Goal: Find specific page/section: Find specific page/section

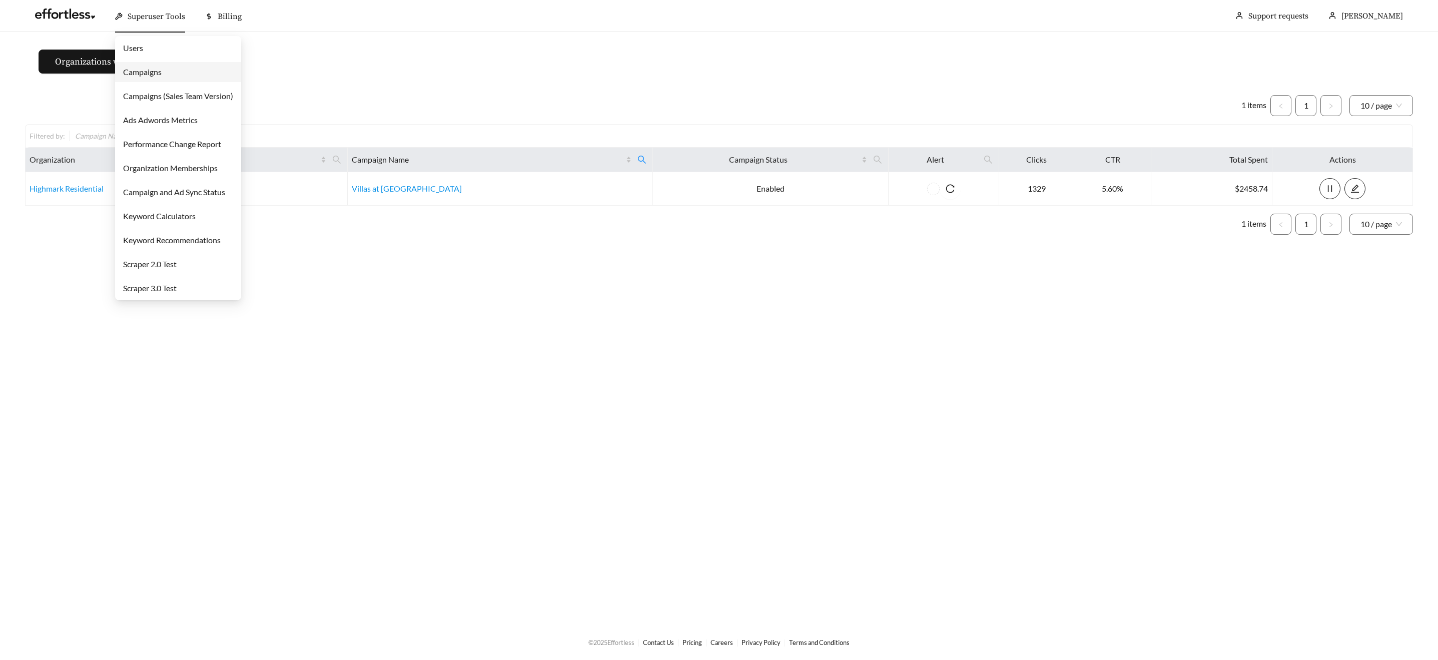
drag, startPoint x: 168, startPoint y: 16, endPoint x: 169, endPoint y: 26, distance: 10.6
click at [168, 16] on span "Superuser Tools" at bounding box center [157, 17] width 58 height 10
click at [160, 72] on link "Campaigns" at bounding box center [142, 72] width 39 height 10
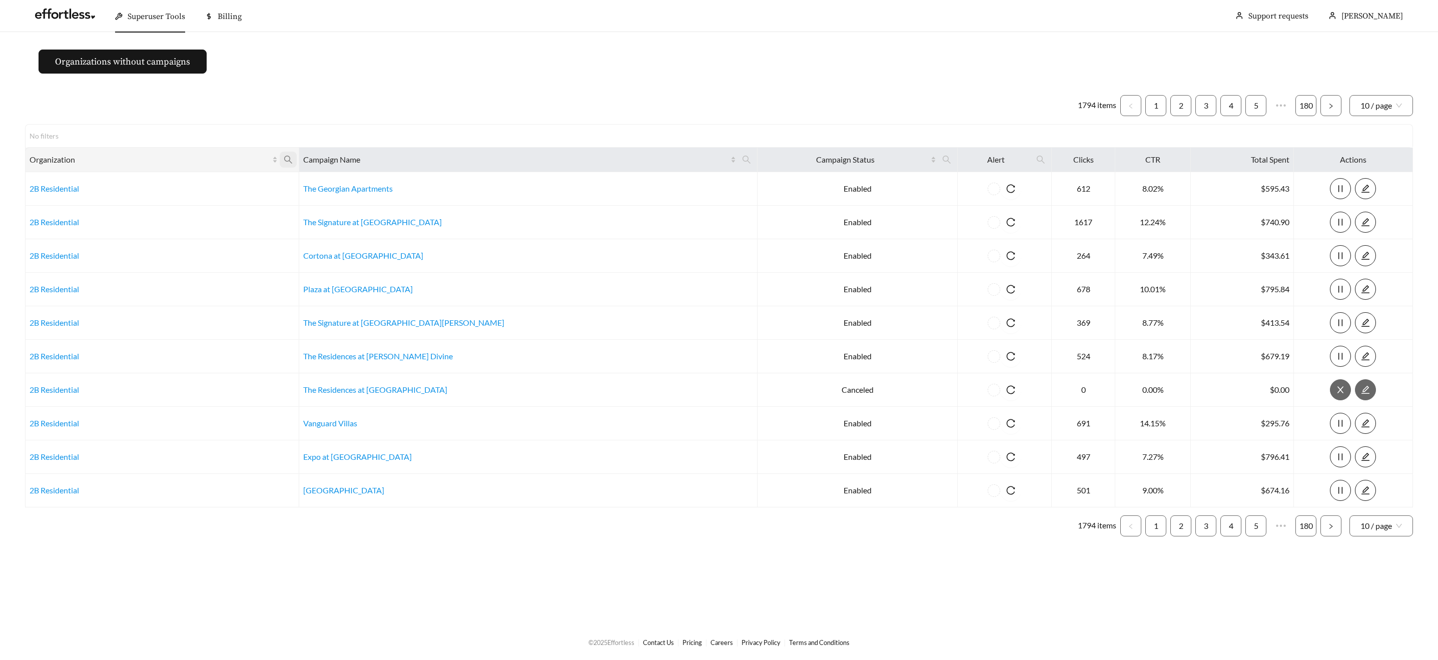
click at [297, 160] on span at bounding box center [288, 160] width 17 height 16
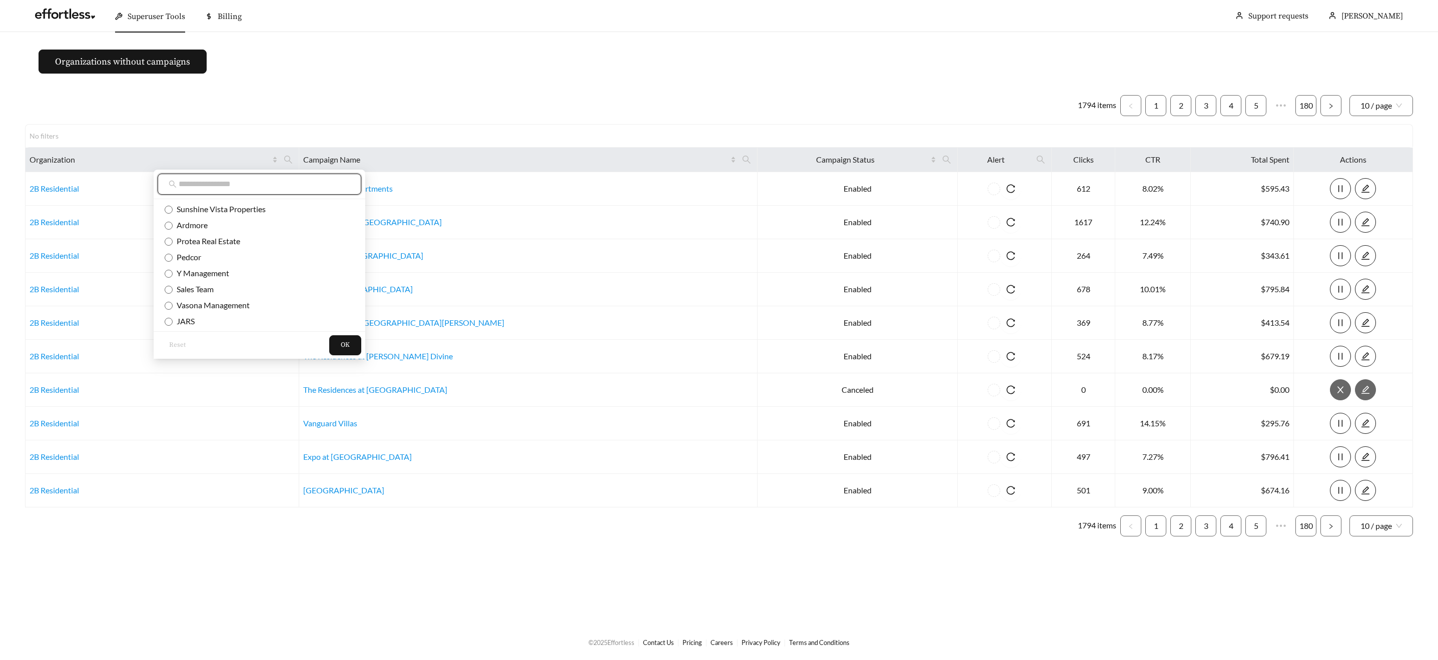
click at [308, 182] on input "text" at bounding box center [265, 184] width 172 height 12
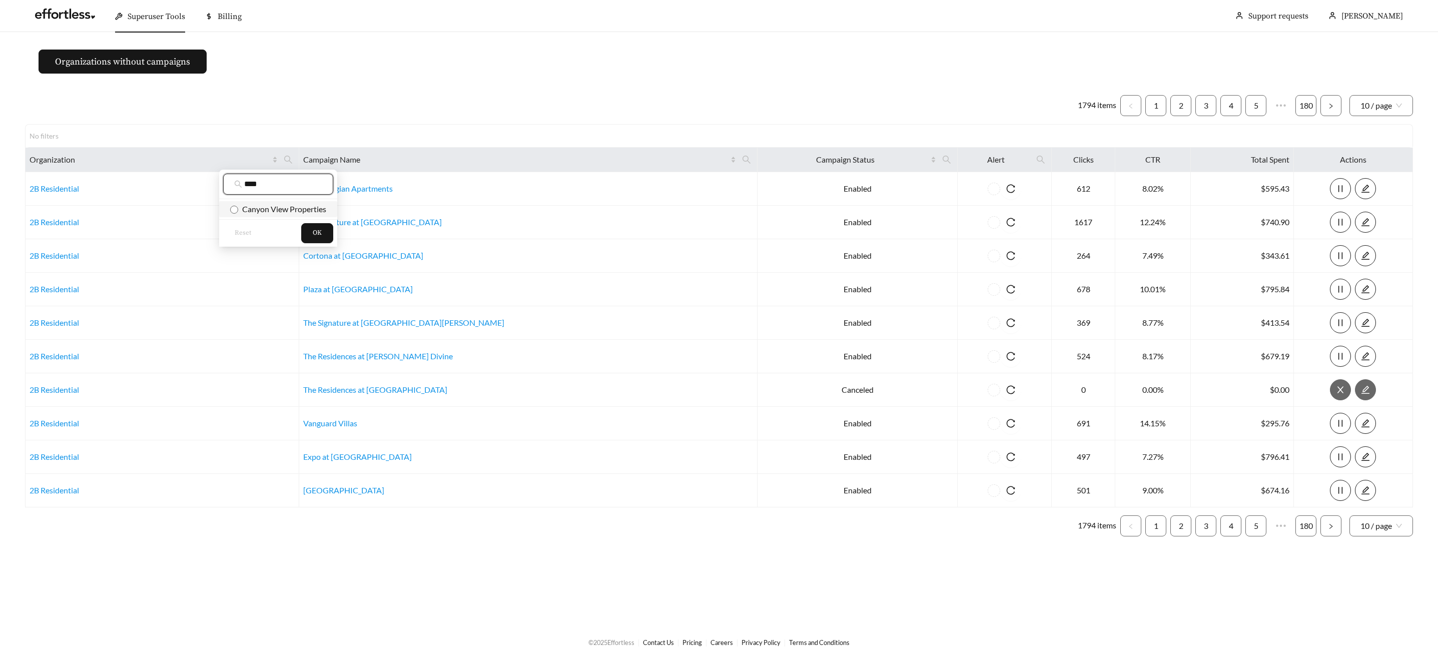
type input "****"
click at [296, 216] on li "Canyon View Properties" at bounding box center [278, 209] width 118 height 16
drag, startPoint x: 317, startPoint y: 237, endPoint x: 338, endPoint y: 235, distance: 21.1
click at [317, 237] on span "OK" at bounding box center [317, 233] width 9 height 10
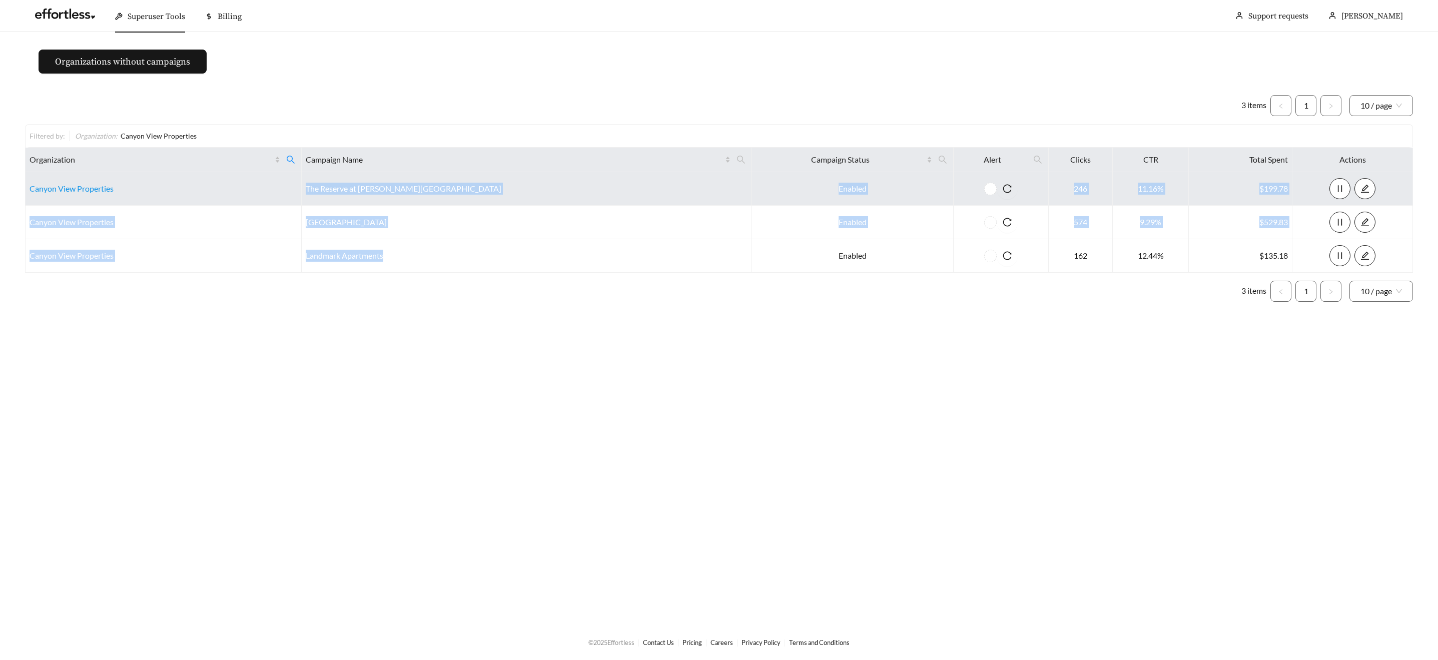
drag, startPoint x: 428, startPoint y: 253, endPoint x: 275, endPoint y: 196, distance: 163.3
click at [243, 196] on tbody "Canyon View Properties The Reserve at [PERSON_NAME][GEOGRAPHIC_DATA] Enabled 24…" at bounding box center [719, 222] width 1387 height 101
copy tbody "The Reserve at [PERSON_NAME][GEOGRAPHIC_DATA] Enabled 246 11.16% $199.78 Canyon…"
